Goal: Task Accomplishment & Management: Use online tool/utility

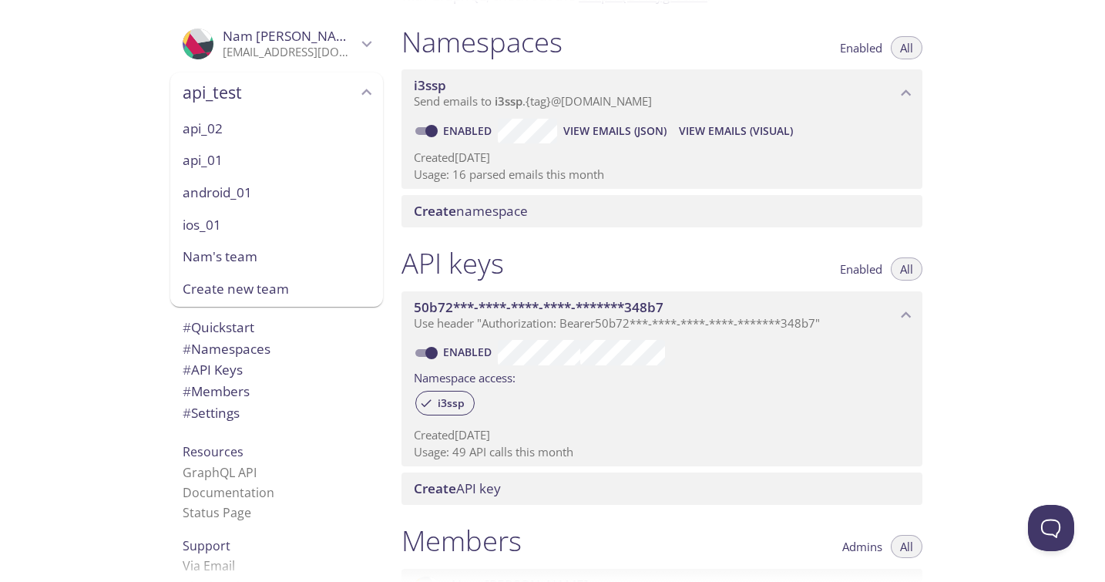
scroll to position [217, 0]
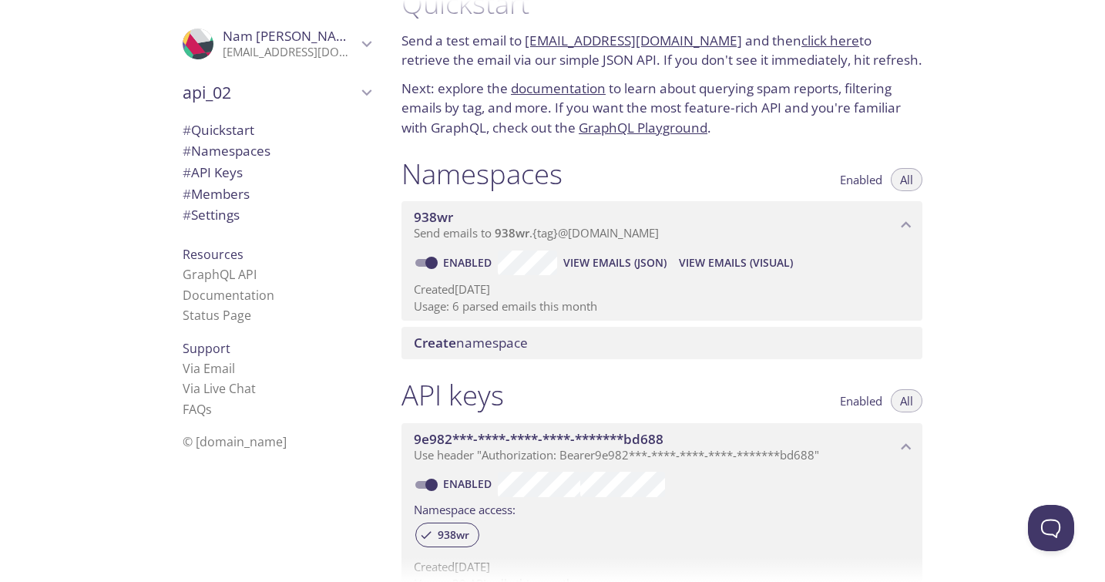
scroll to position [38, 0]
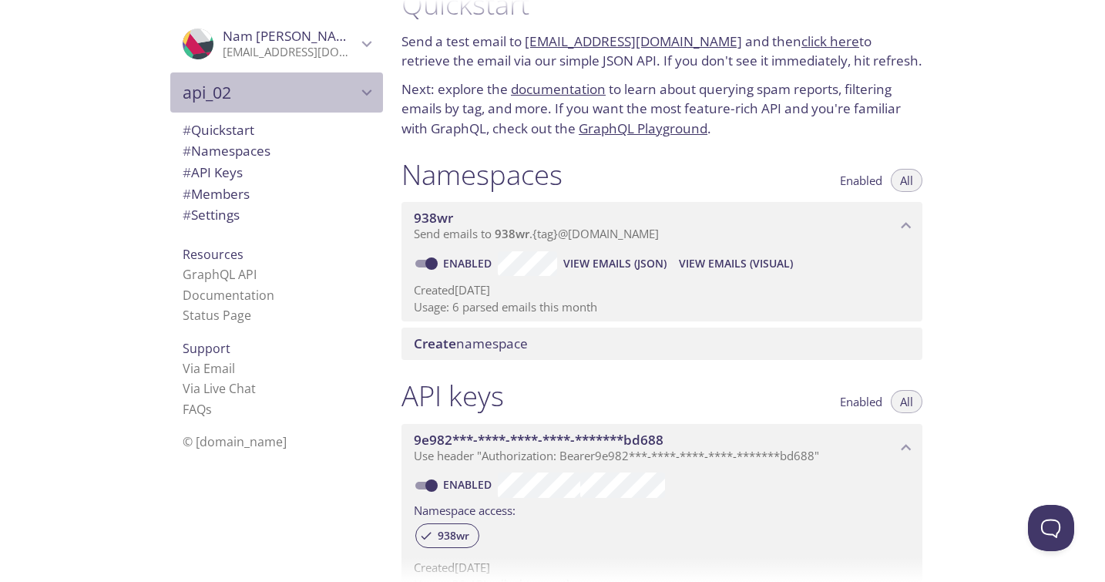
click at [248, 90] on span "api_02" at bounding box center [270, 93] width 174 height 22
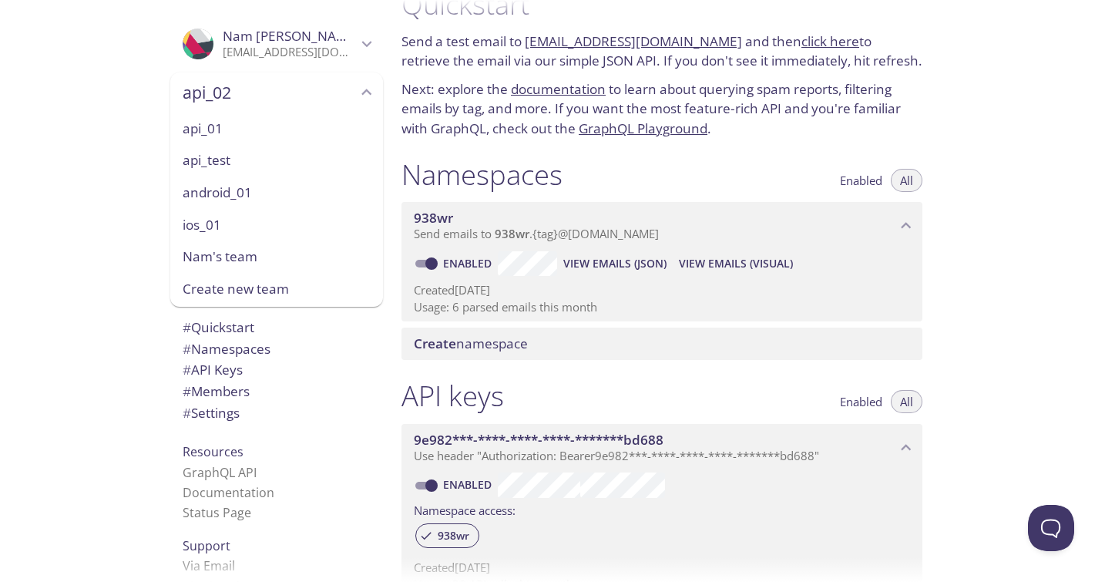
click at [240, 126] on span "api_01" at bounding box center [277, 129] width 188 height 20
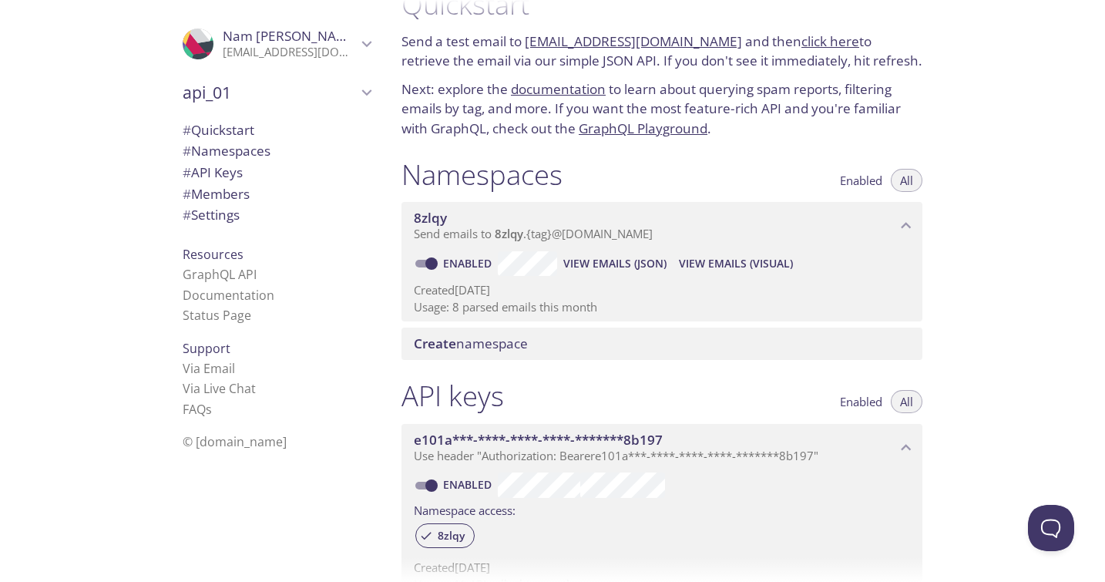
scroll to position [25, 0]
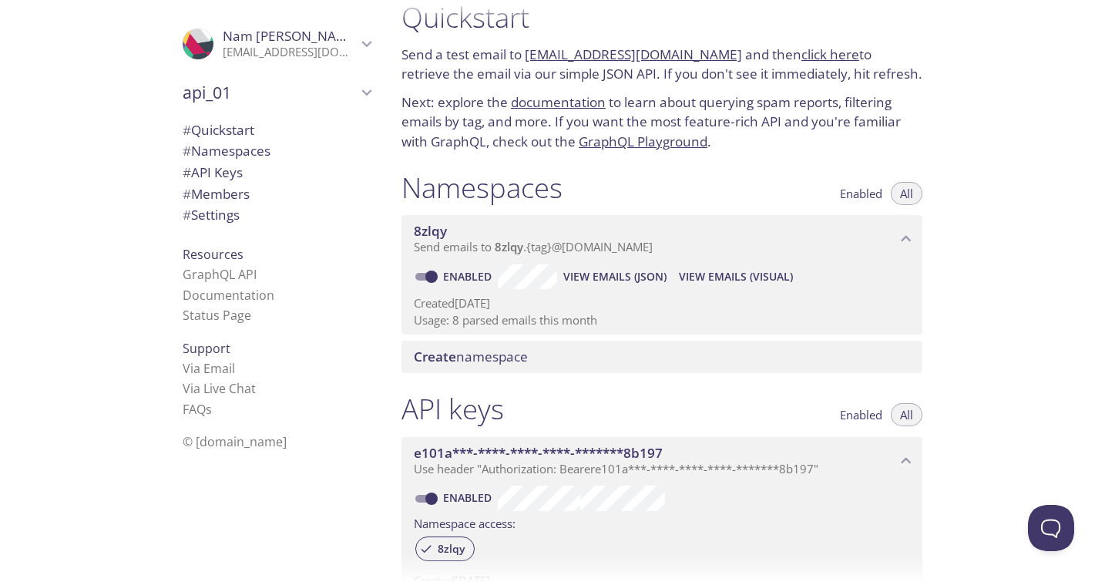
click at [250, 86] on span "api_01" at bounding box center [270, 93] width 174 height 22
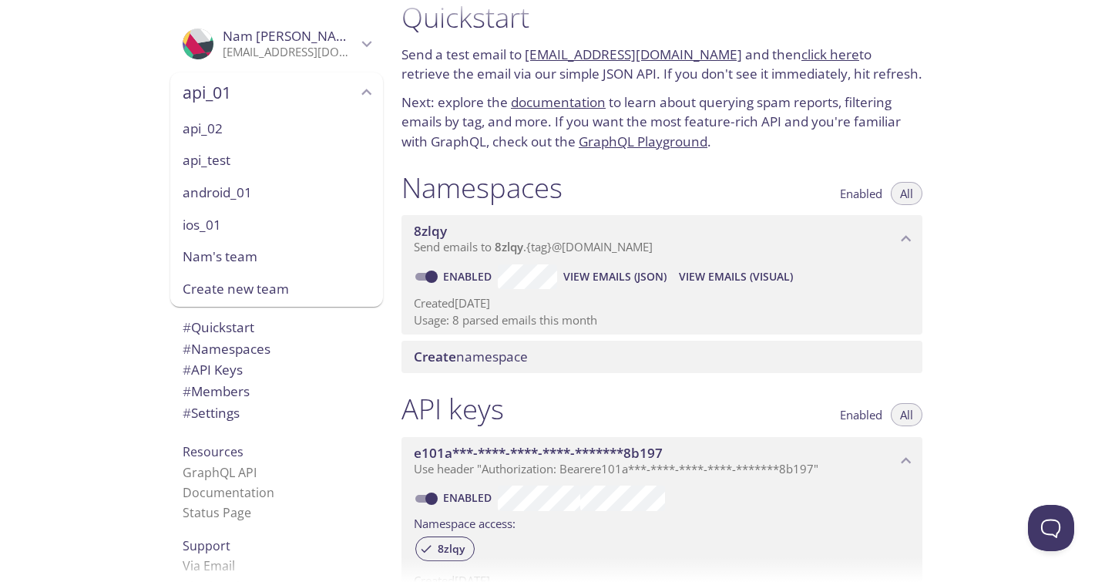
click at [226, 156] on span "api_test" at bounding box center [277, 160] width 188 height 20
type input "api_test"
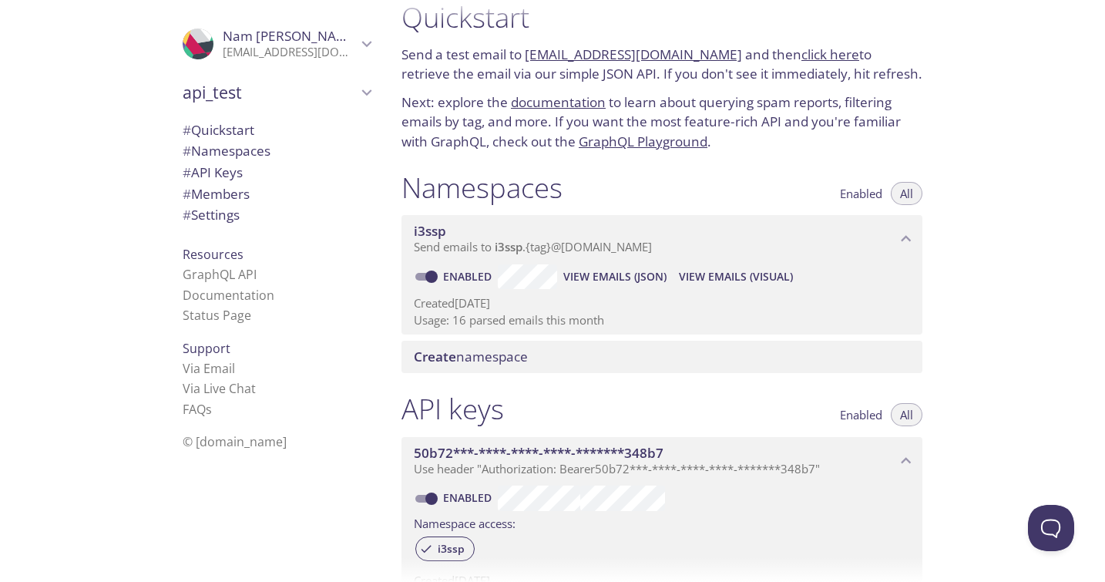
click at [690, 178] on div "Namespaces Enabled All" at bounding box center [661, 189] width 521 height 39
drag, startPoint x: 405, startPoint y: 188, endPoint x: 482, endPoint y: 180, distance: 77.4
click at [482, 180] on h1 "Namespaces" at bounding box center [481, 187] width 161 height 35
click at [540, 186] on h1 "Namespaces" at bounding box center [481, 187] width 161 height 35
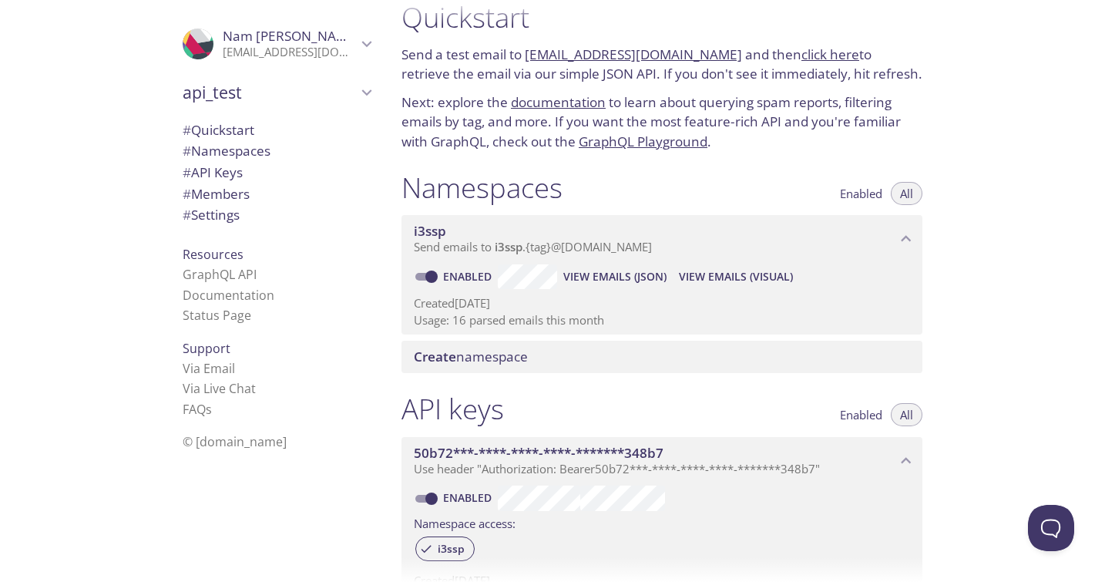
click at [540, 186] on h1 "Namespaces" at bounding box center [481, 187] width 161 height 35
